Goal: Information Seeking & Learning: Learn about a topic

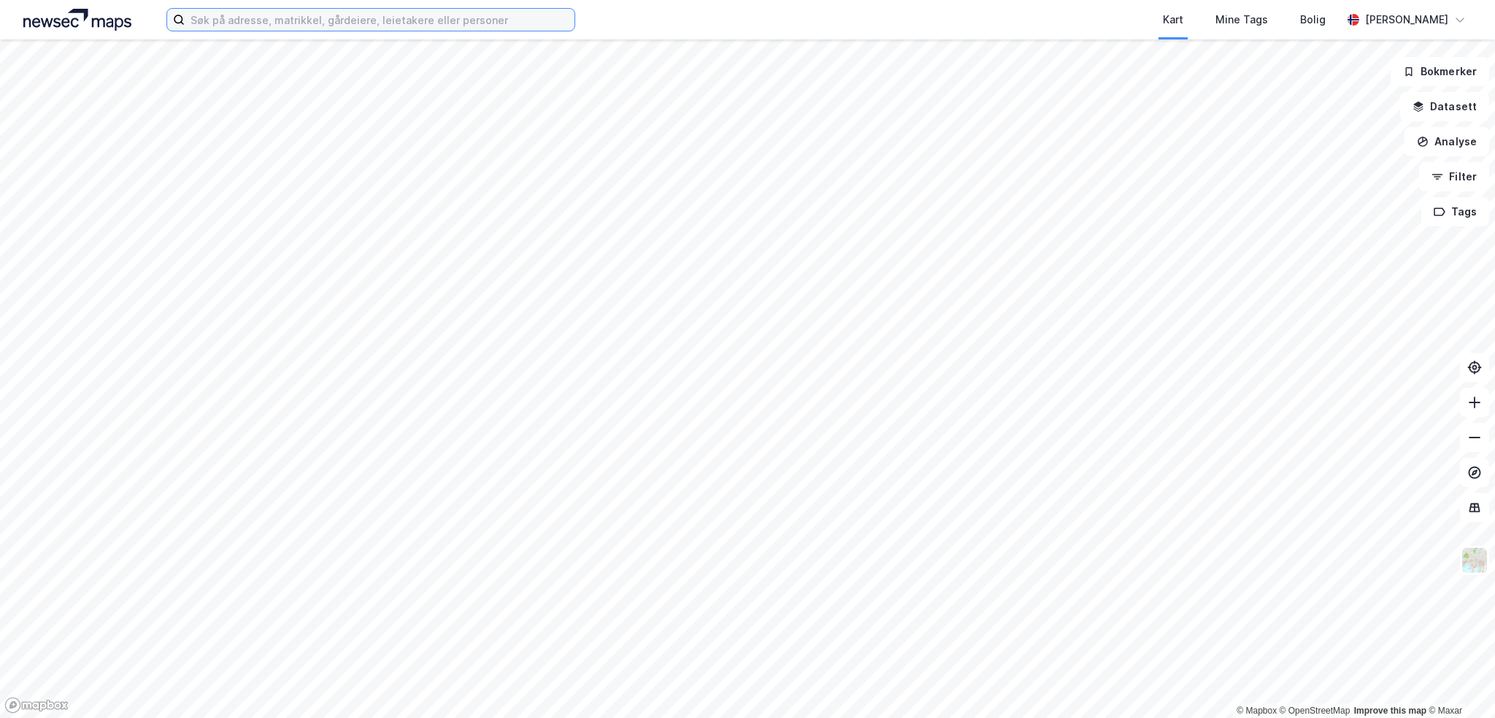
click at [234, 19] on input at bounding box center [380, 20] width 390 height 22
paste input "[GEOGRAPHIC_DATA][STREET_ADDRESS]"
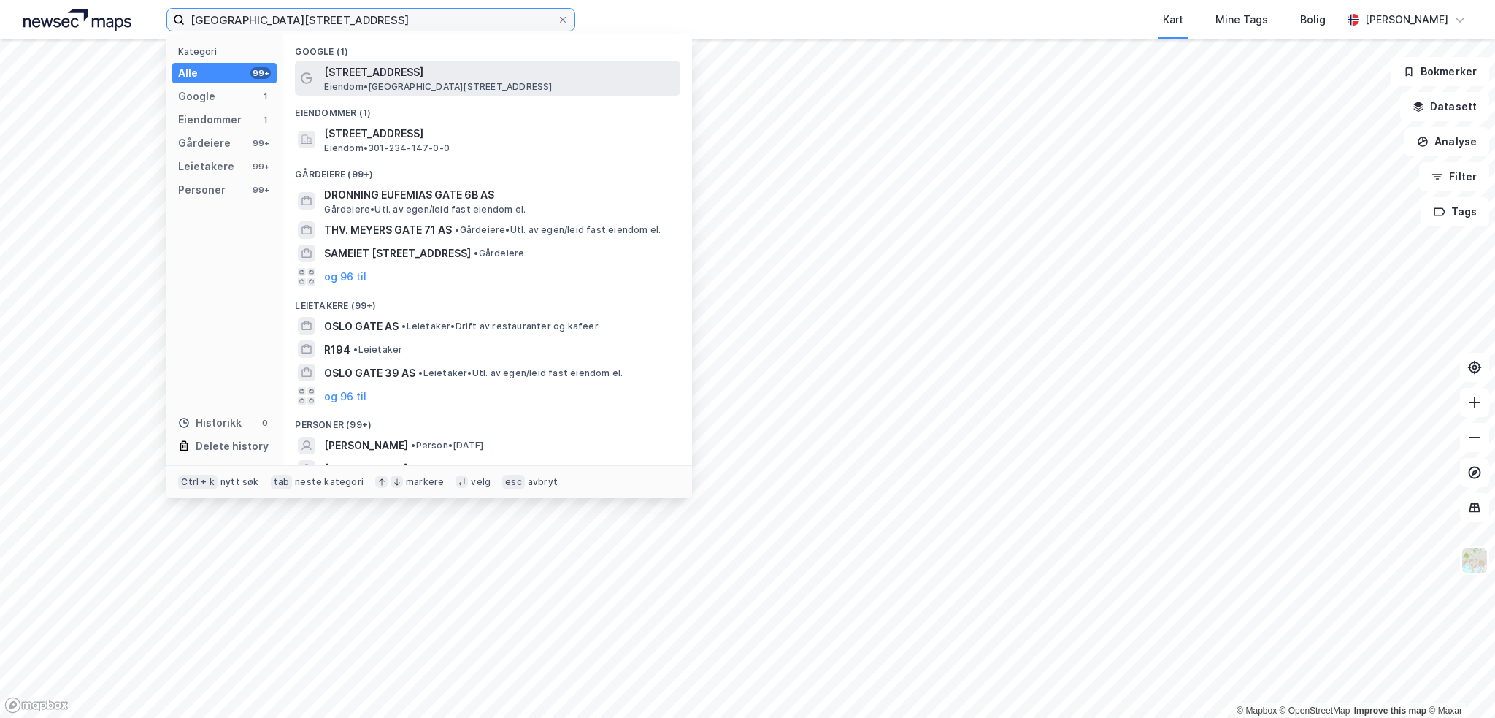
type input "[GEOGRAPHIC_DATA][STREET_ADDRESS]"
click at [368, 74] on span "[STREET_ADDRESS]" at bounding box center [499, 73] width 350 height 18
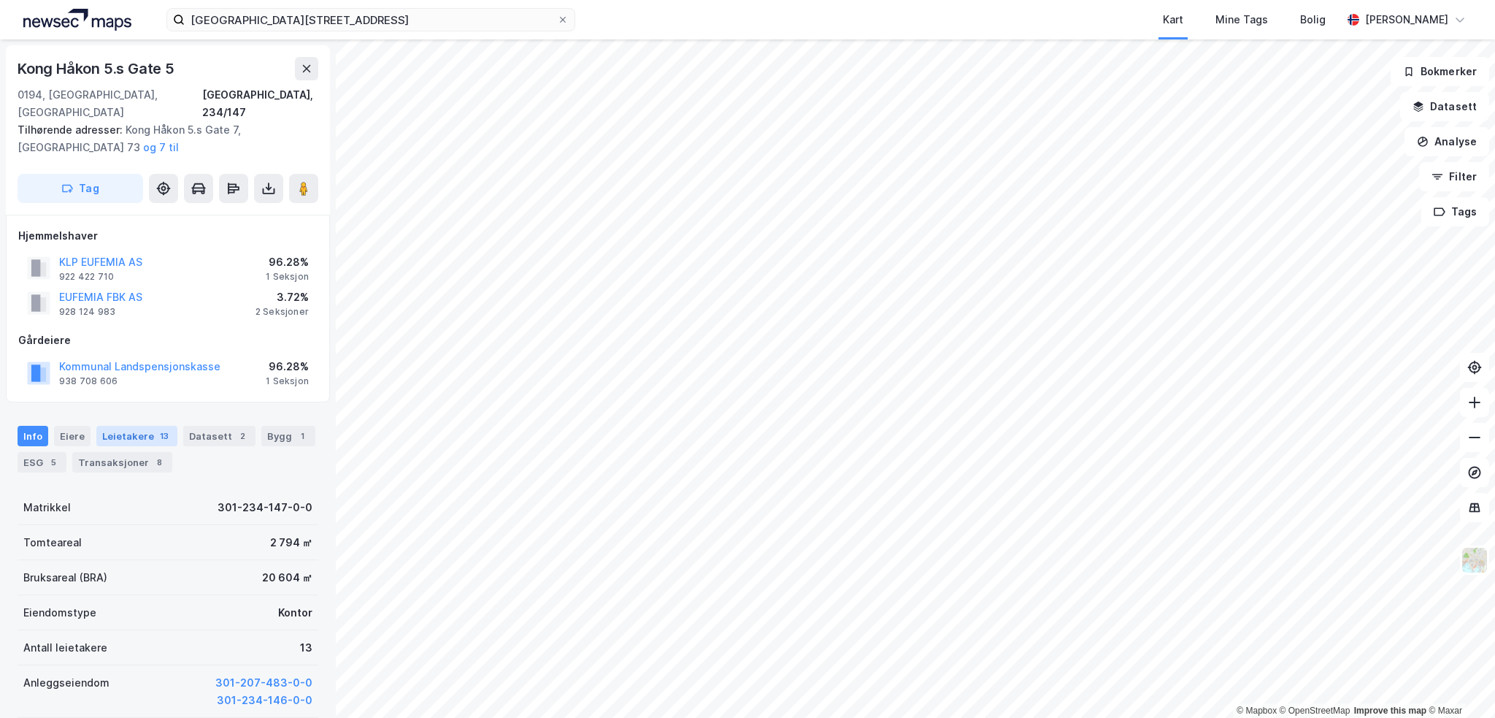
click at [107, 426] on div "Leietakere 13" at bounding box center [136, 436] width 81 height 20
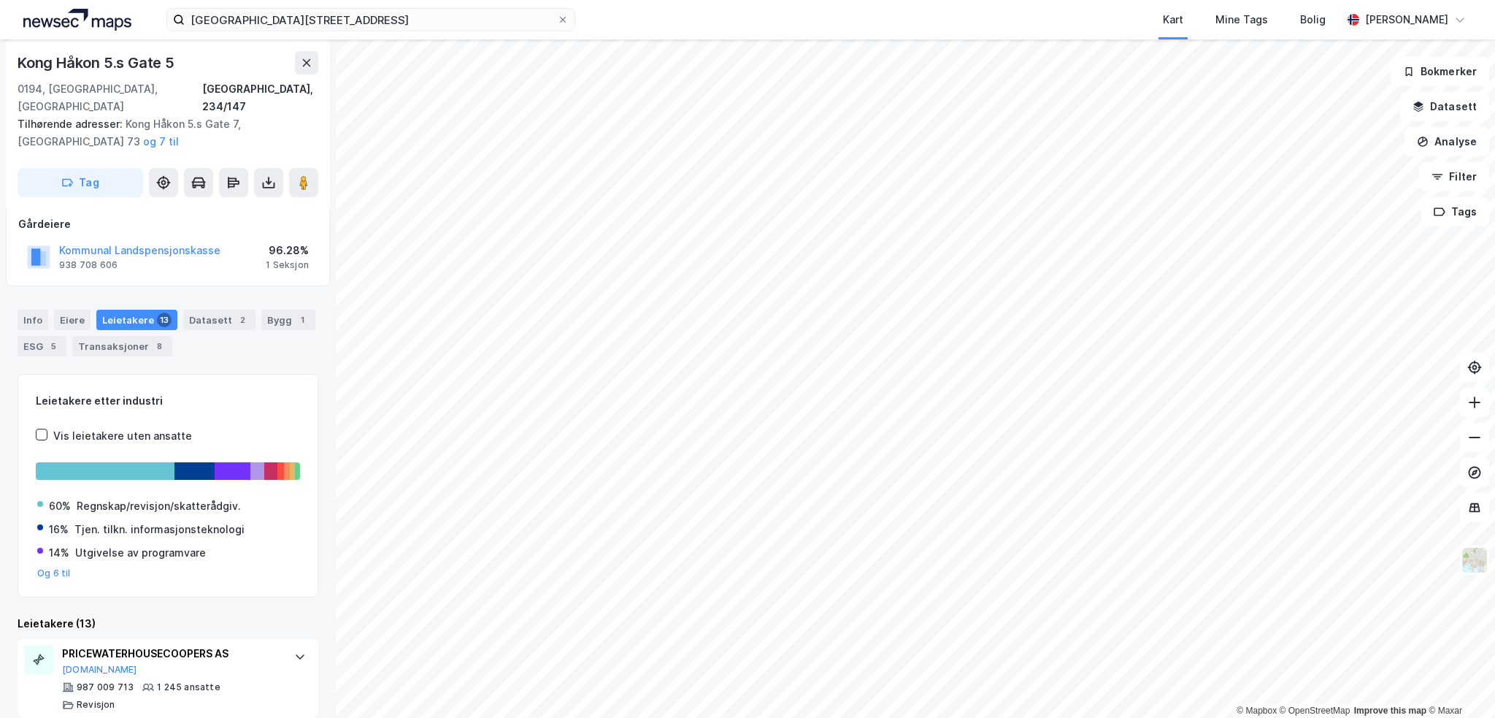
scroll to position [4, 0]
